Goal: Information Seeking & Learning: Learn about a topic

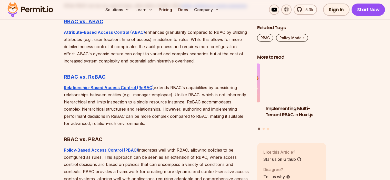
scroll to position [1394, 0]
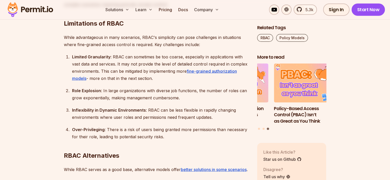
scroll to position [1231, 0]
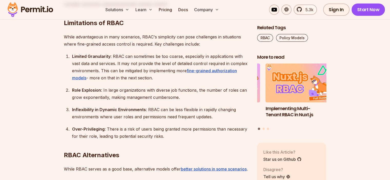
click at [38, 9] on img at bounding box center [30, 9] width 50 height 17
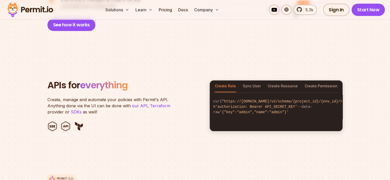
scroll to position [417, 0]
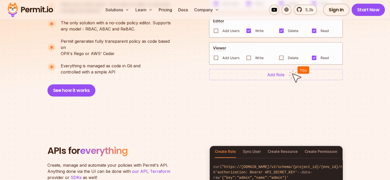
click at [147, 102] on section "End-to-end authorization platform anyone can use A no-code authorization platfo…" at bounding box center [195, 28] width 390 height 186
click at [69, 86] on button "See how it works" at bounding box center [71, 90] width 48 height 12
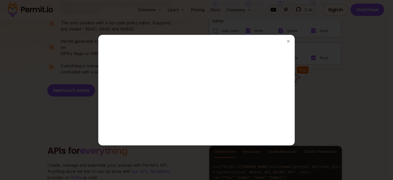
click at [78, 100] on div at bounding box center [196, 90] width 393 height 180
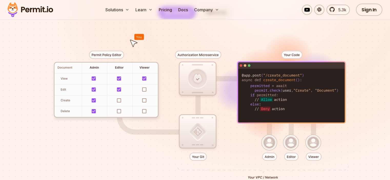
scroll to position [0, 0]
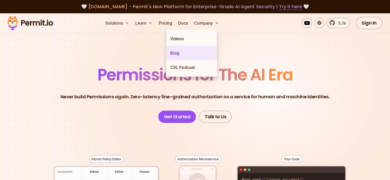
click at [175, 57] on link "Blog" at bounding box center [191, 53] width 51 height 14
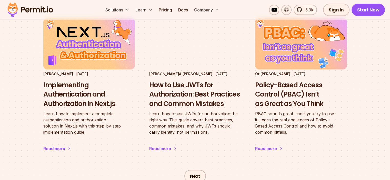
scroll to position [868, 0]
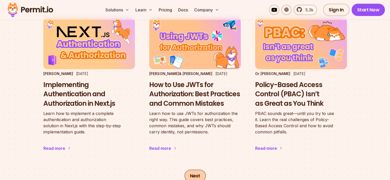
click at [191, 170] on link "Next" at bounding box center [195, 176] width 22 height 12
